Goal: Information Seeking & Learning: Learn about a topic

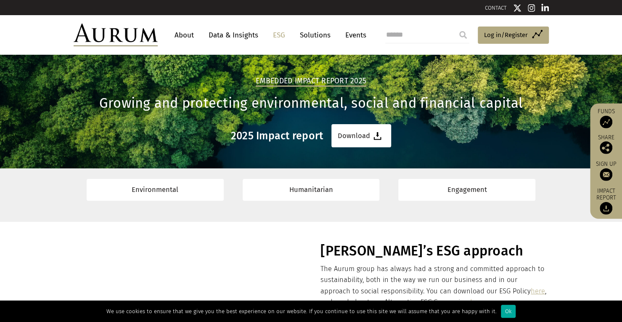
click at [190, 36] on link "About" at bounding box center [184, 35] width 28 height 16
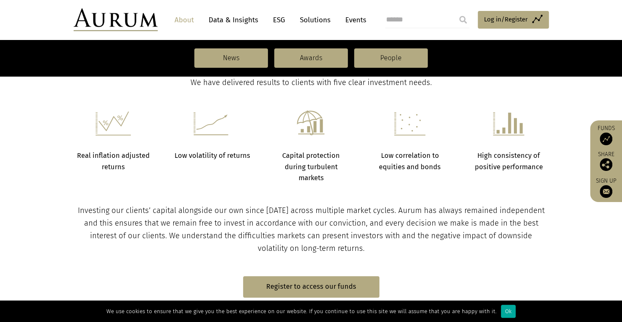
scroll to position [378, 0]
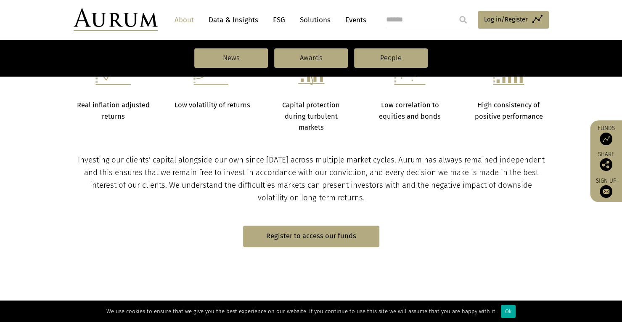
click at [272, 18] on link "ESG" at bounding box center [279, 20] width 21 height 16
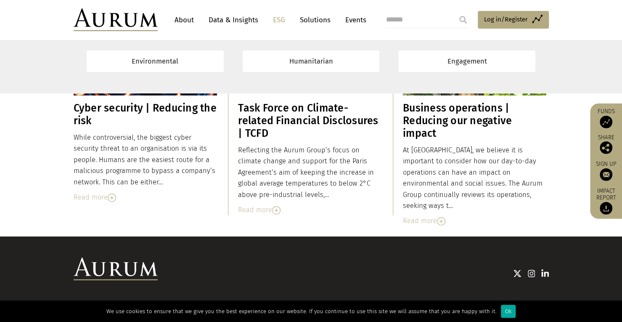
scroll to position [5110, 0]
